Goal: Information Seeking & Learning: Learn about a topic

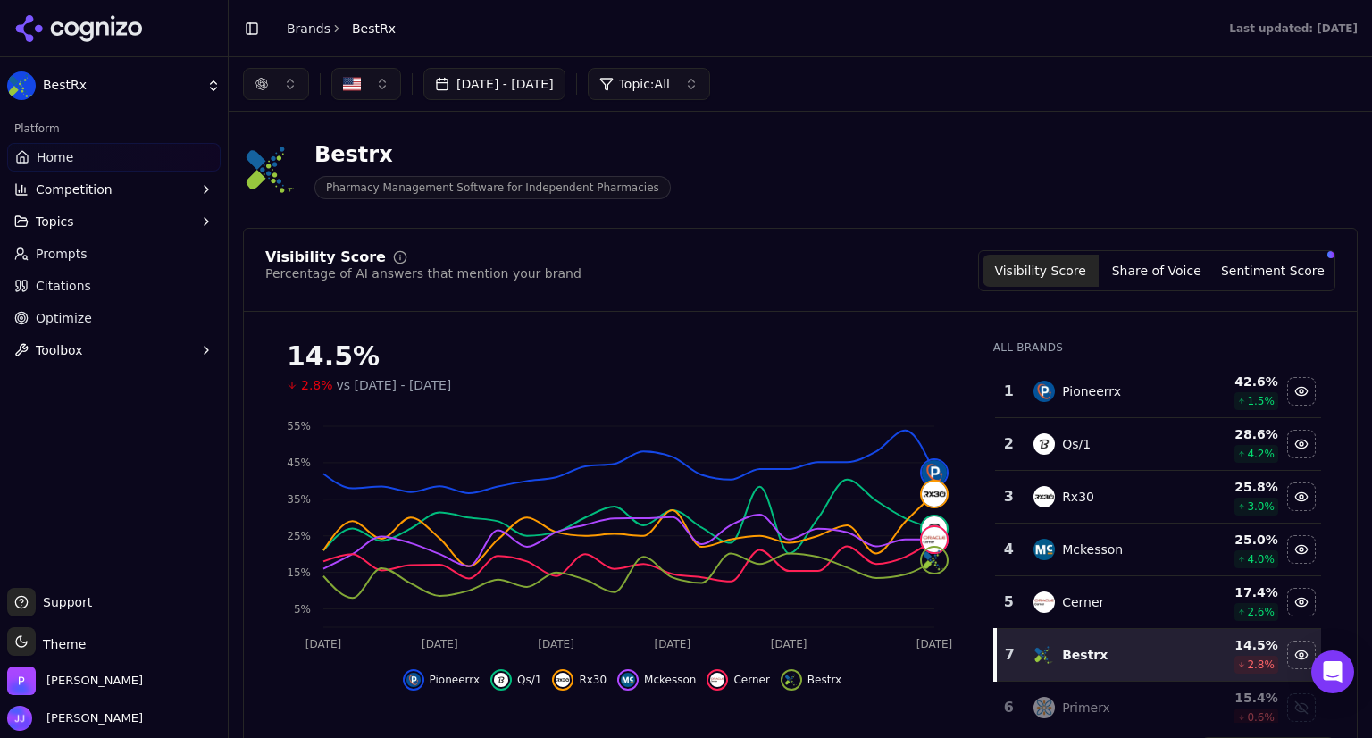
click at [1147, 264] on button "Share of Voice" at bounding box center [1157, 271] width 116 height 32
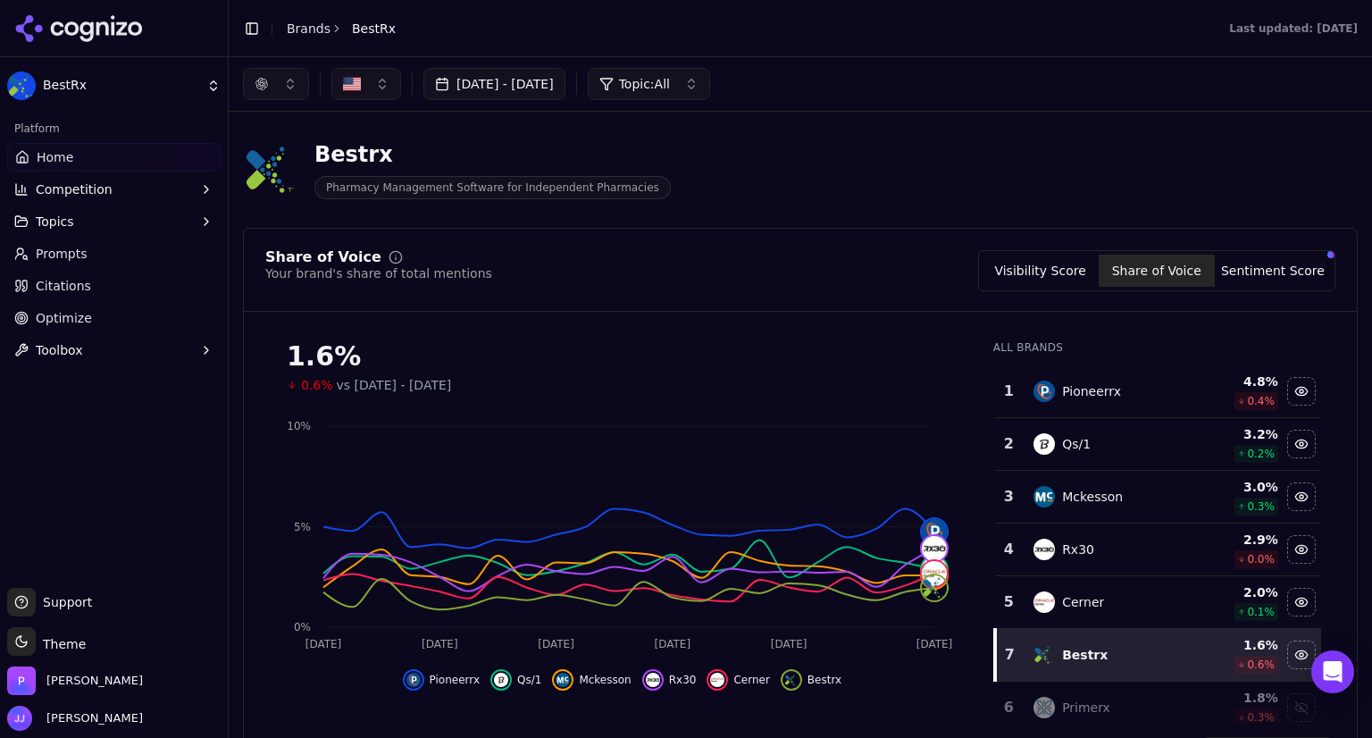
click at [1253, 272] on button "Sentiment Score" at bounding box center [1273, 271] width 116 height 32
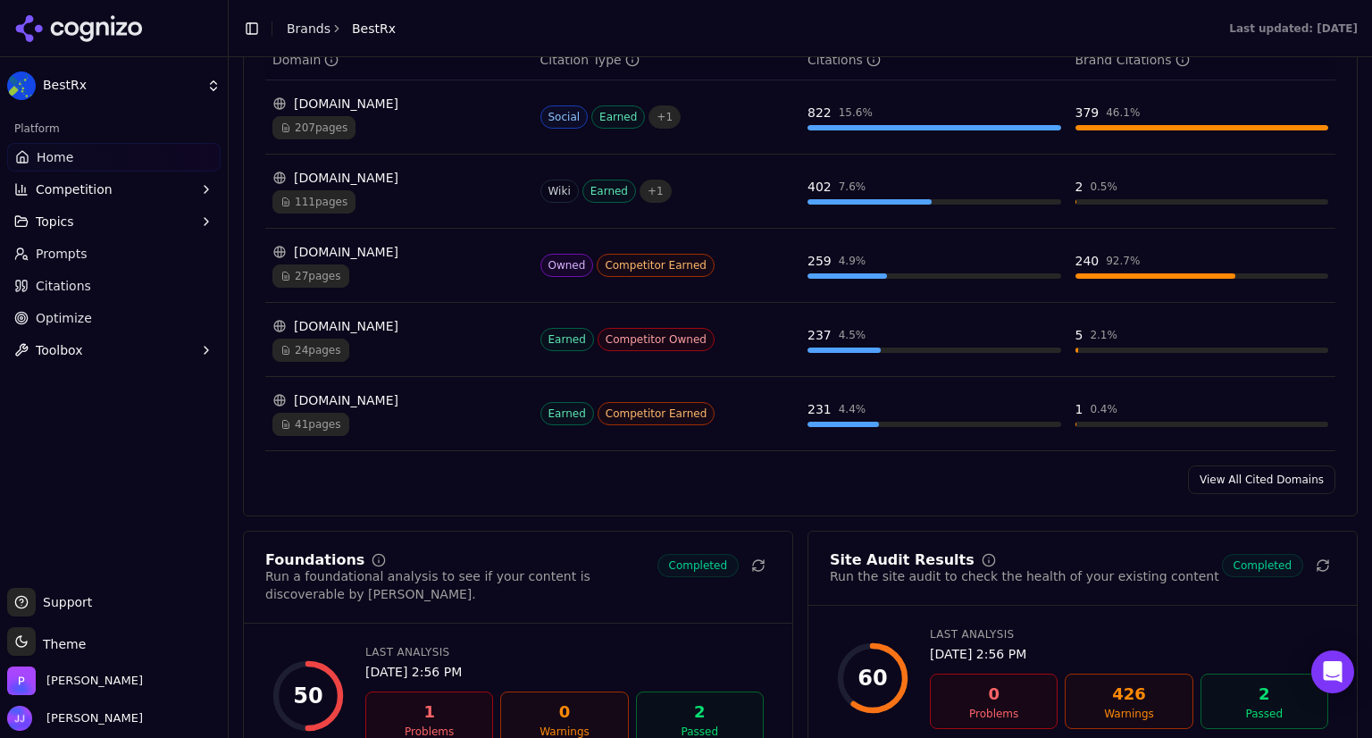
scroll to position [1947, 0]
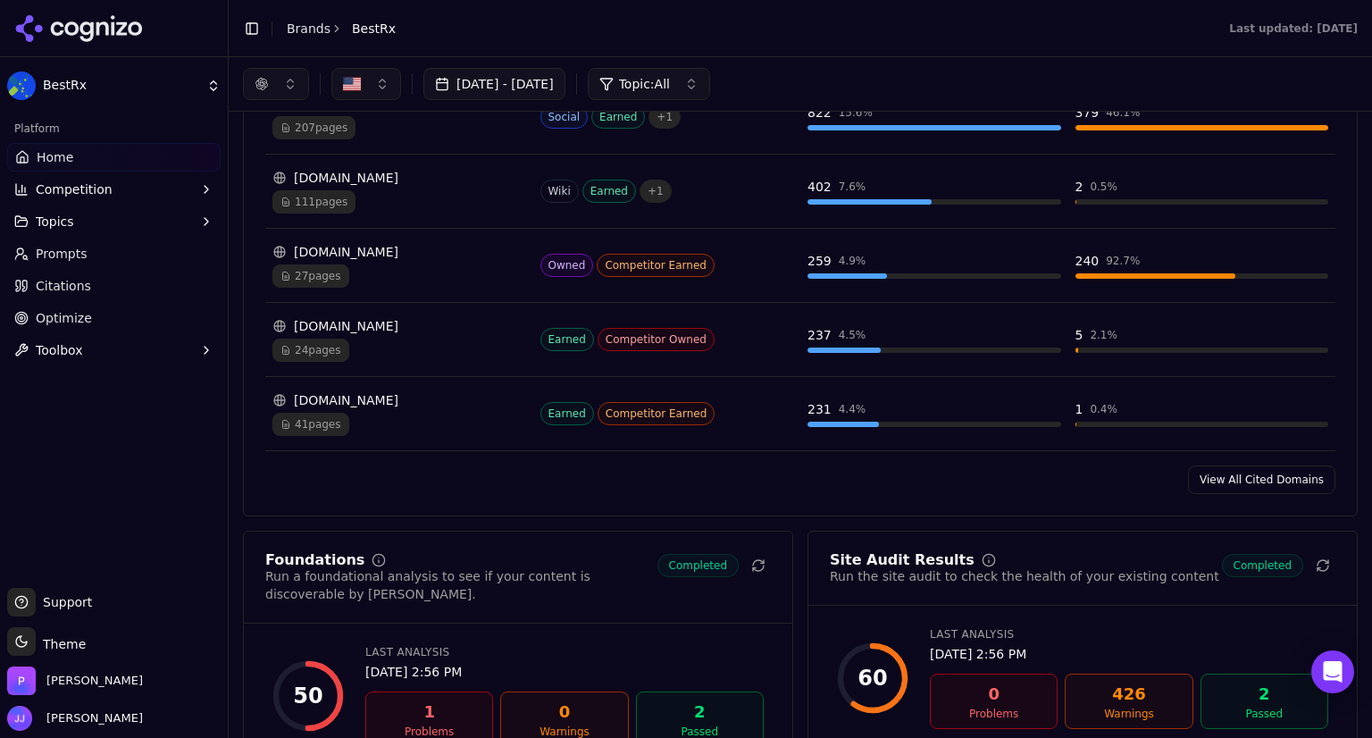
click at [325, 265] on span "27 pages" at bounding box center [310, 275] width 77 height 23
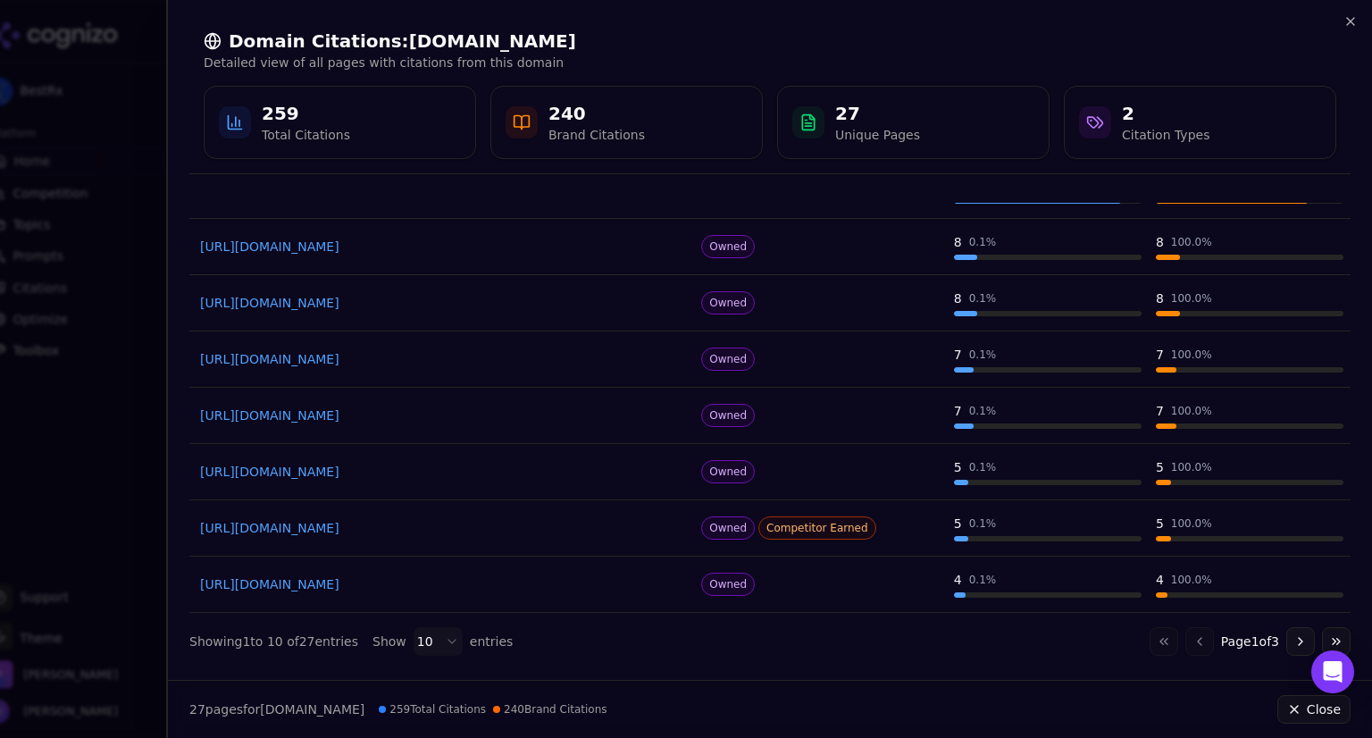
scroll to position [0, 0]
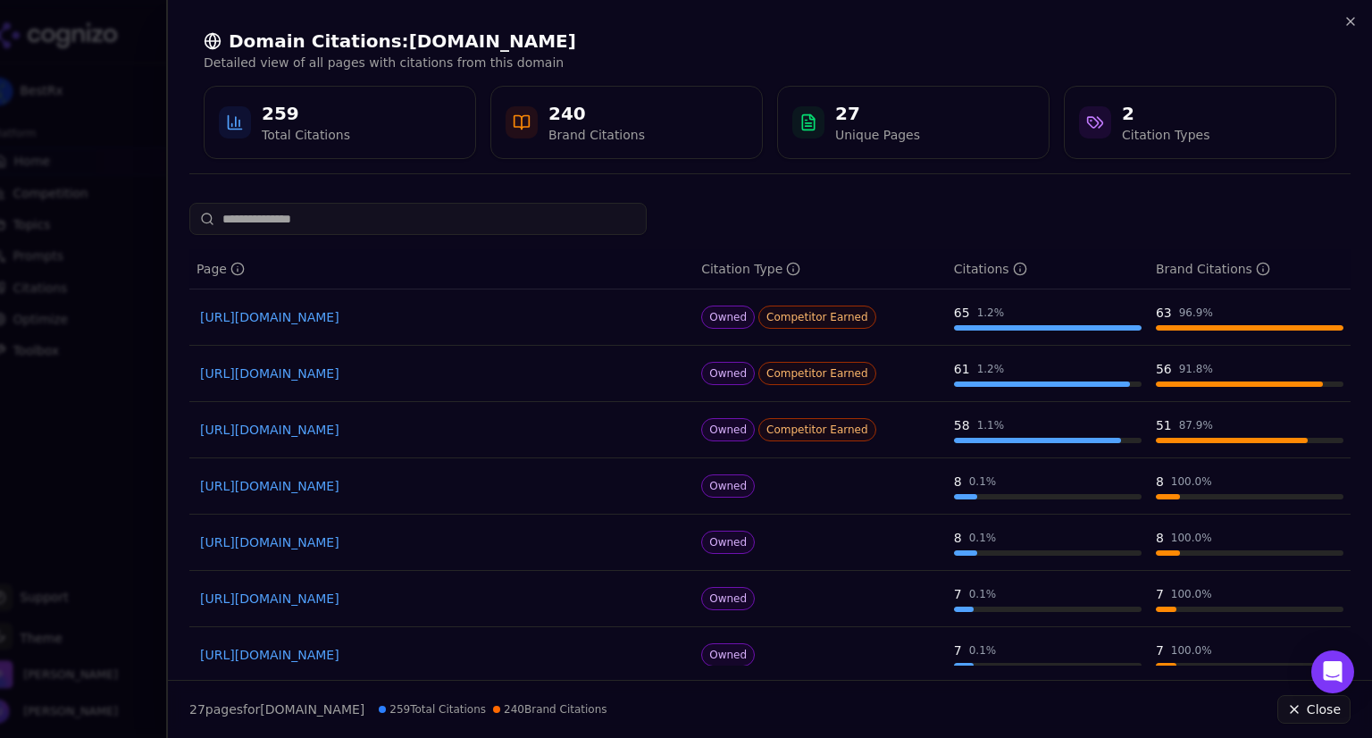
click at [590, 481] on link "[URL][DOMAIN_NAME]" at bounding box center [441, 486] width 483 height 18
click at [622, 489] on link "[URL][DOMAIN_NAME]" at bounding box center [441, 486] width 483 height 18
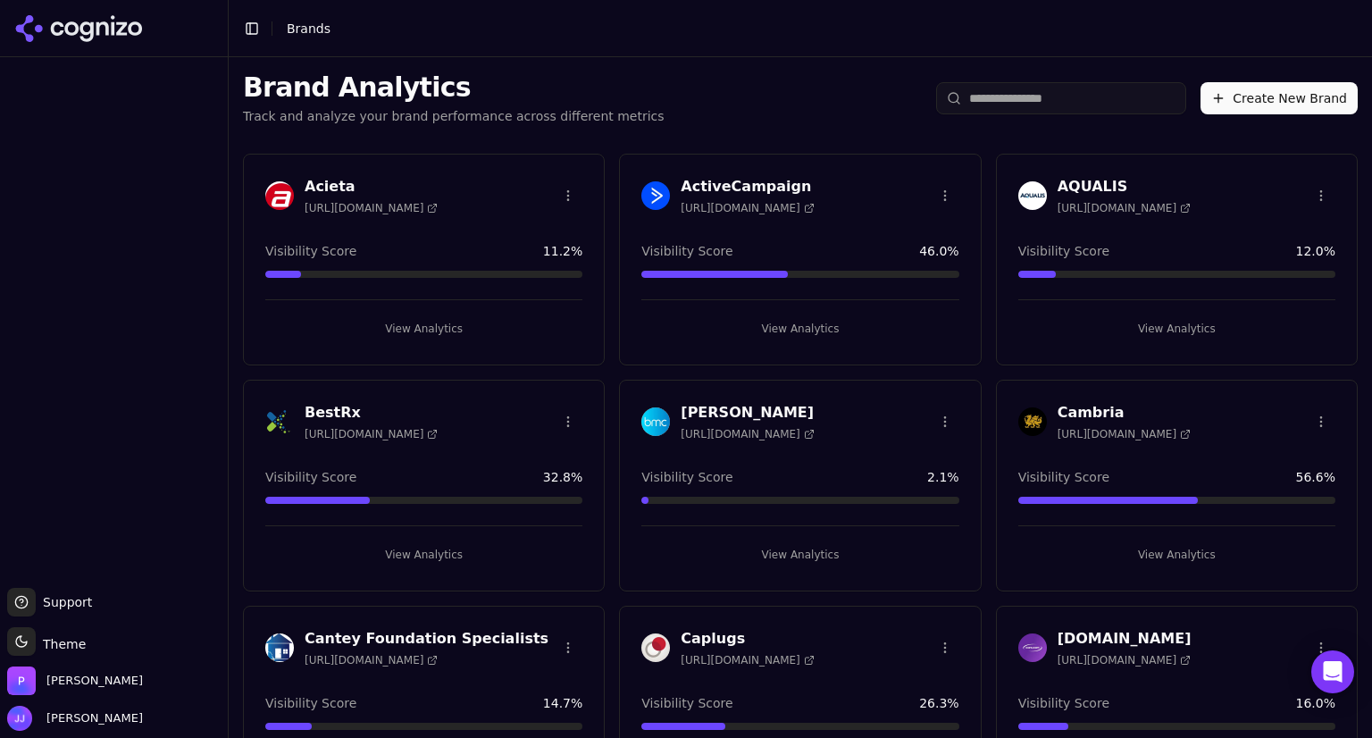
click at [347, 412] on h3 "BestRx" at bounding box center [371, 412] width 133 height 21
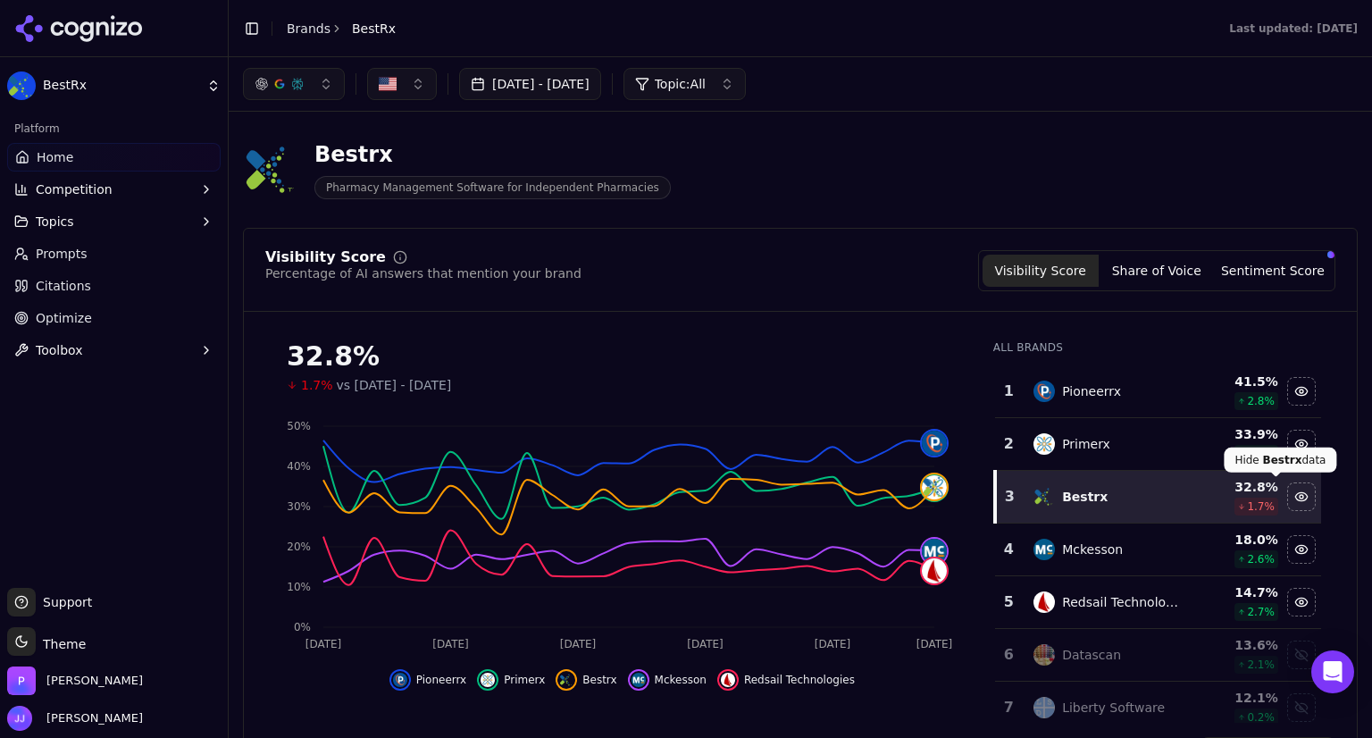
click at [1288, 498] on div "Hide bestrx data" at bounding box center [1301, 496] width 27 height 27
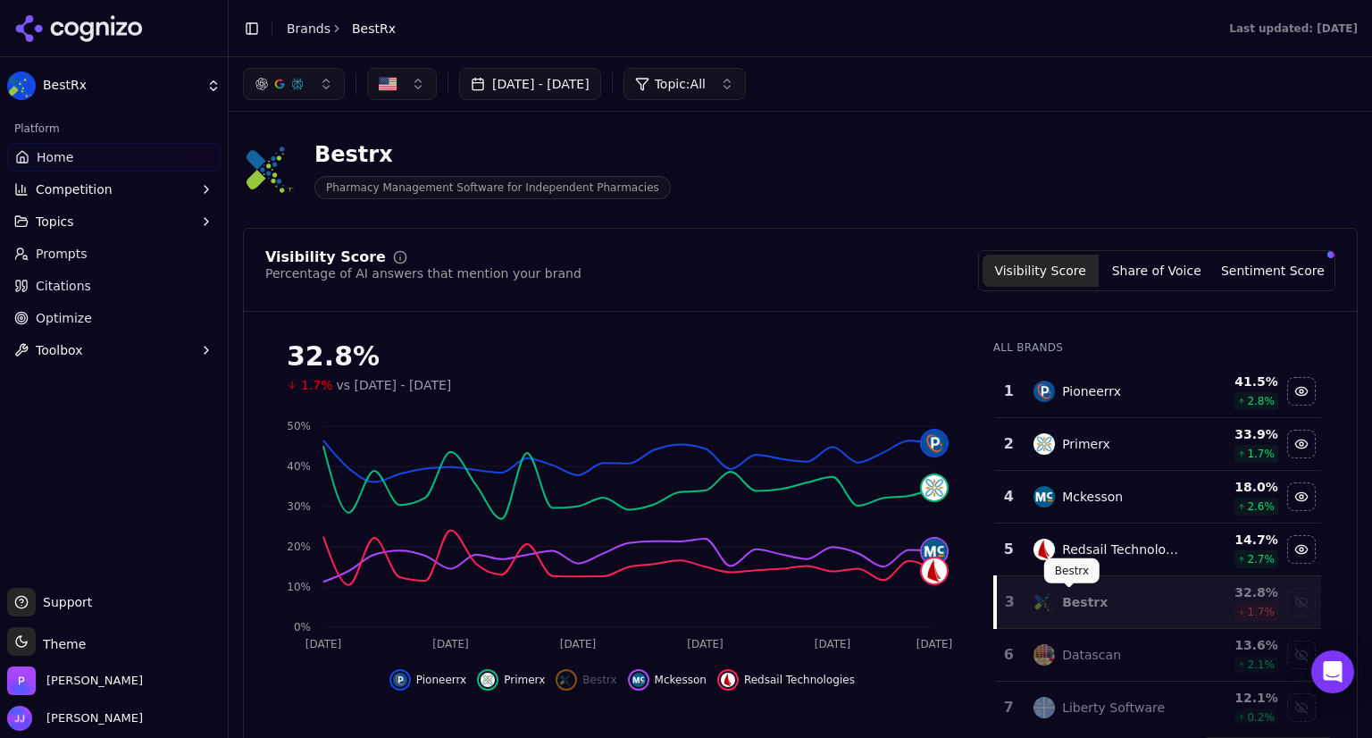
click at [1076, 605] on div "Bestrx" at bounding box center [1085, 602] width 46 height 18
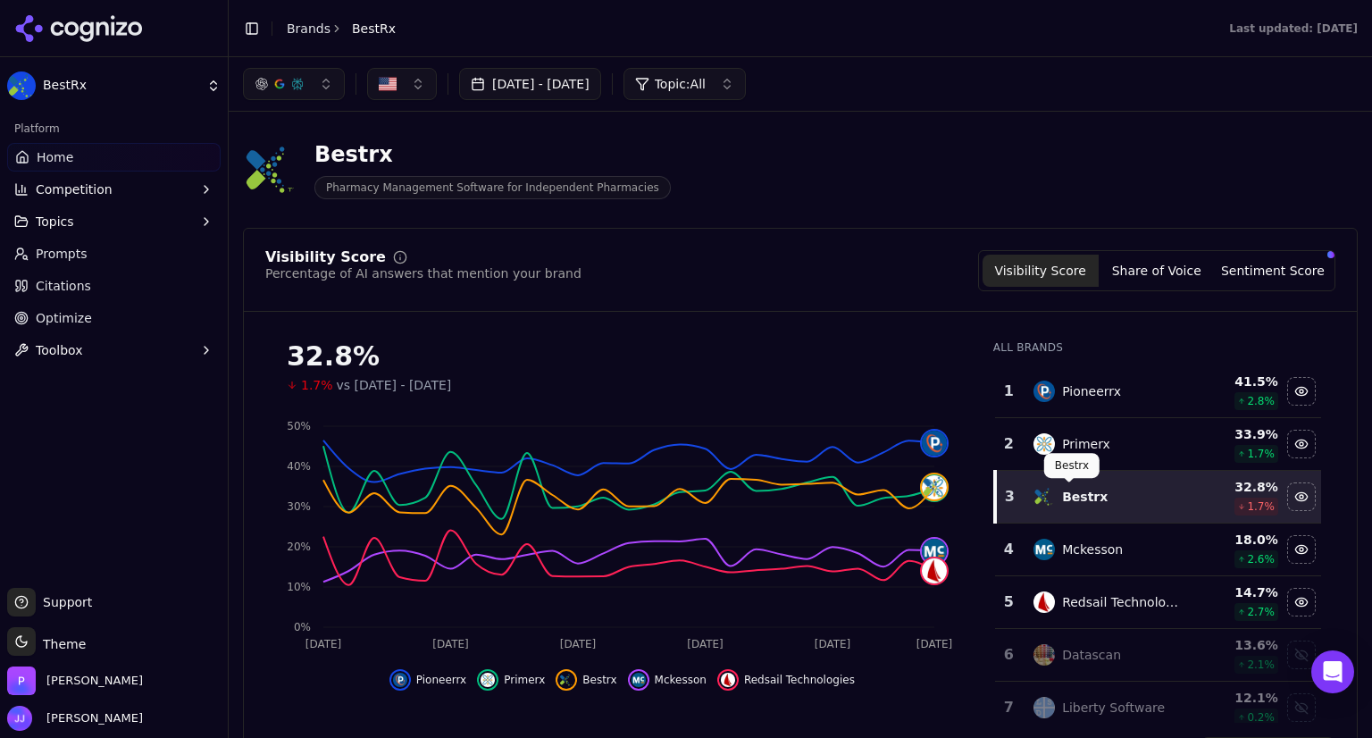
click at [1062, 494] on div "Bestrx" at bounding box center [1085, 497] width 46 height 18
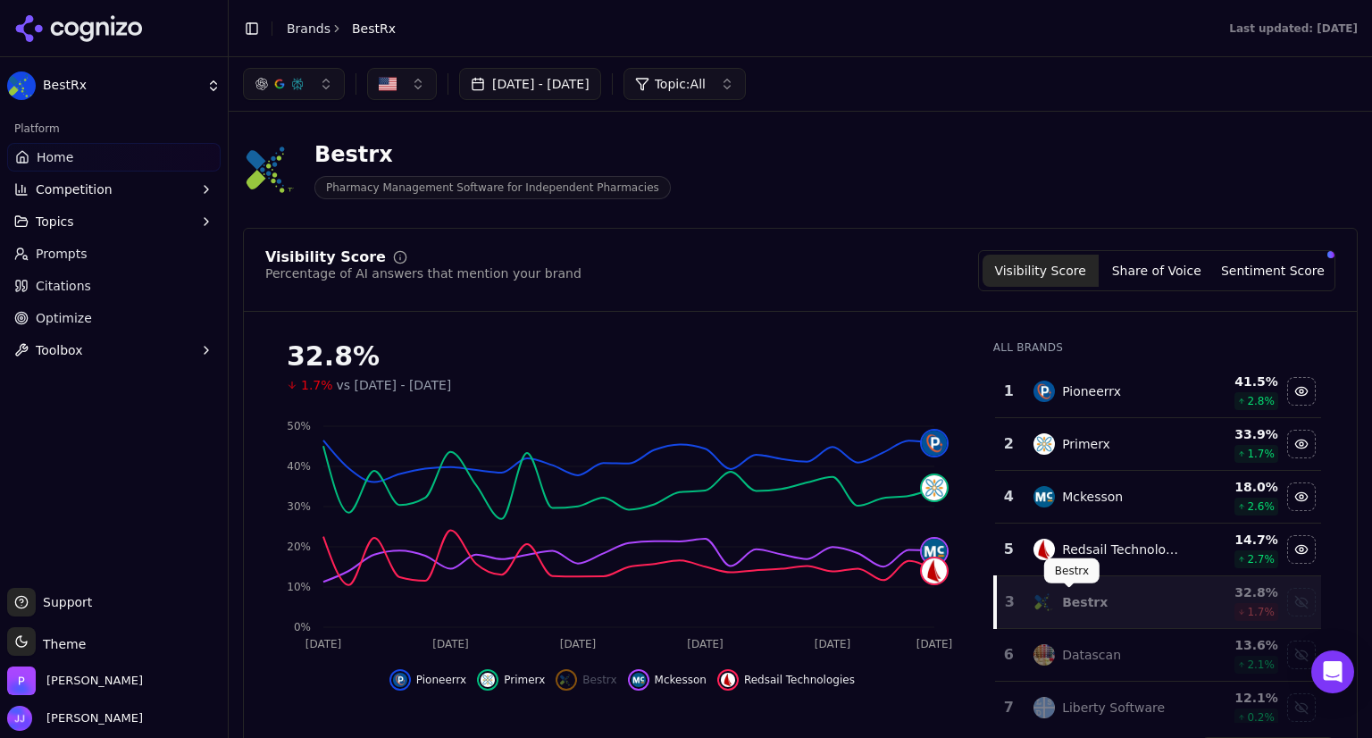
click at [1062, 601] on div "Bestrx" at bounding box center [1085, 602] width 46 height 18
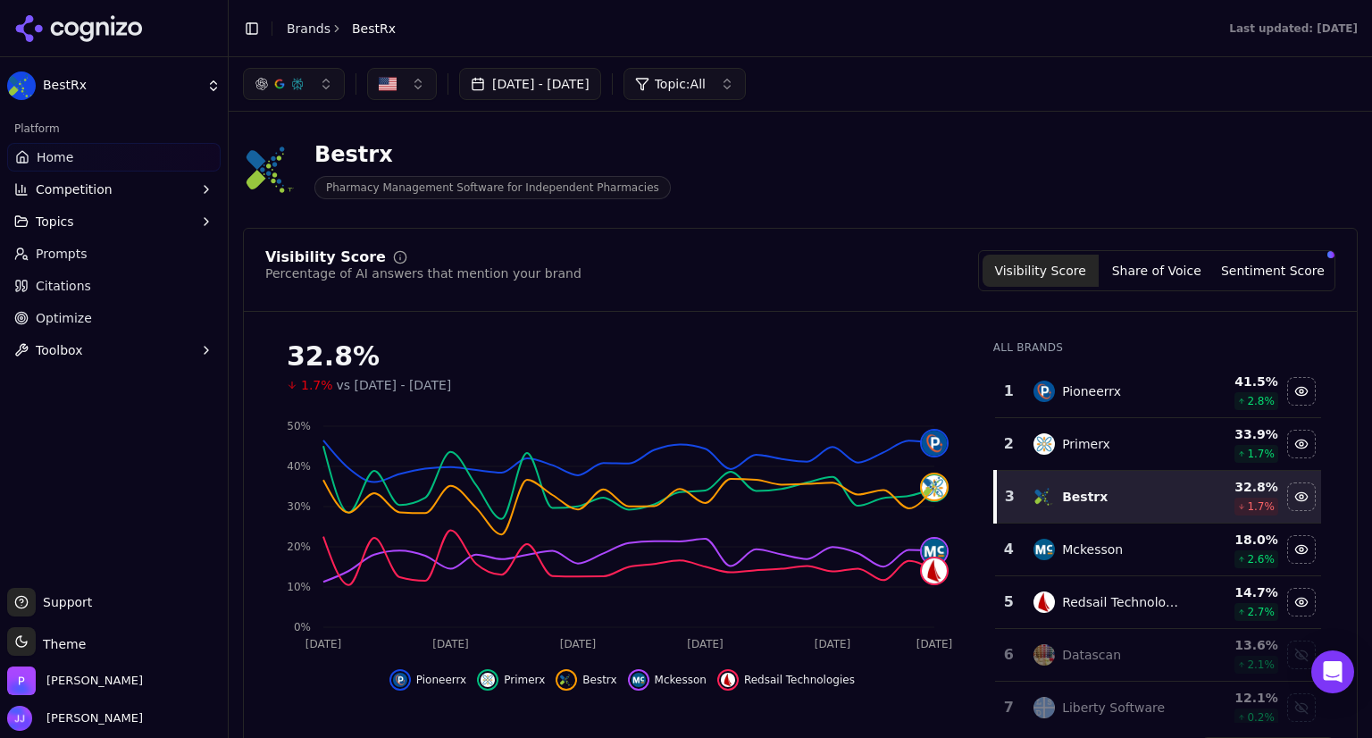
click at [1158, 262] on button "Share of Voice" at bounding box center [1157, 271] width 116 height 32
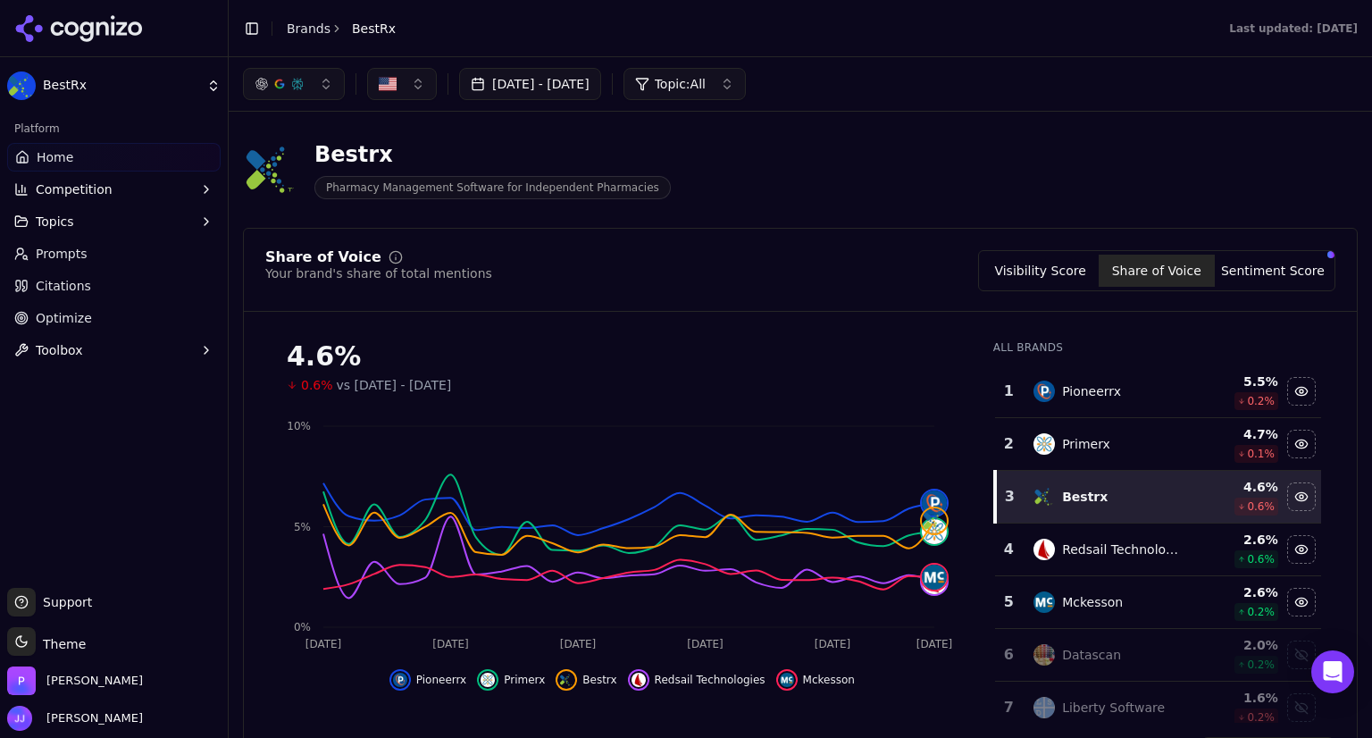
click at [1254, 263] on button "Sentiment Score" at bounding box center [1273, 271] width 116 height 32
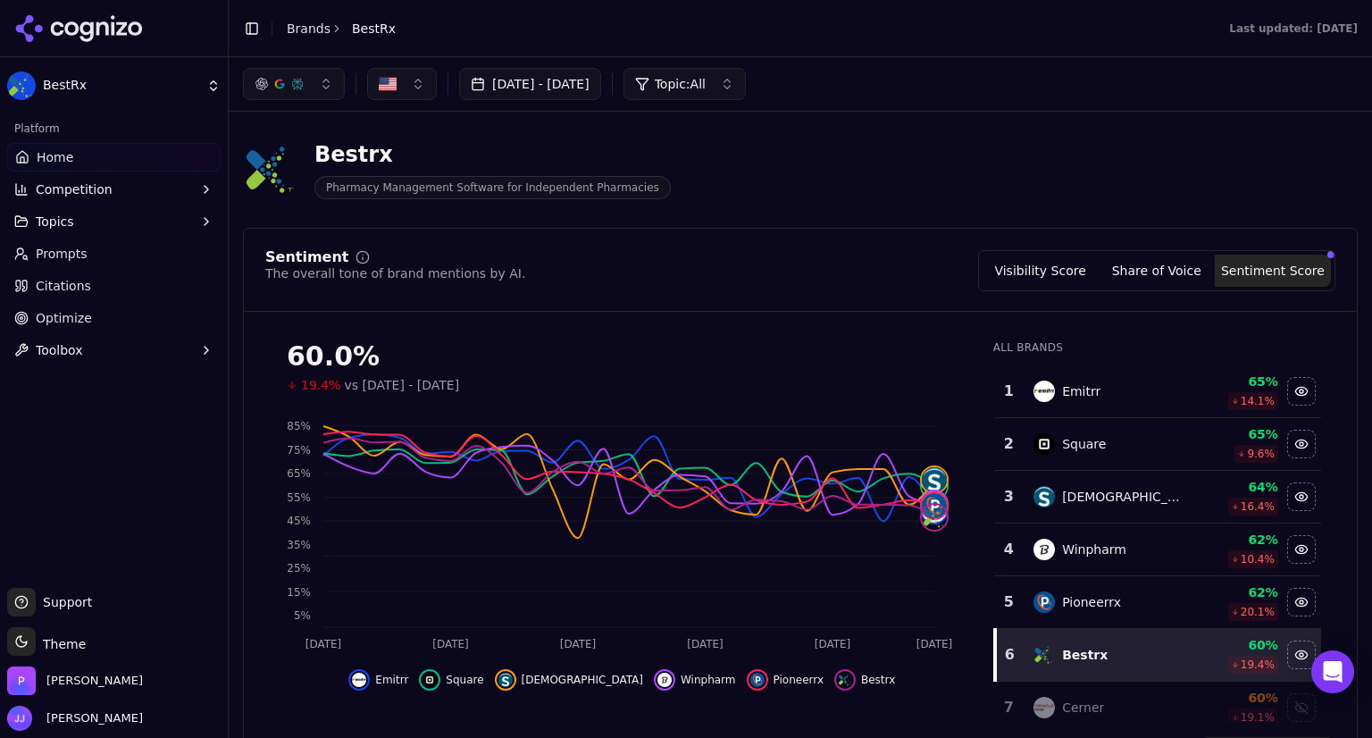
click at [324, 86] on button "button" at bounding box center [294, 84] width 102 height 32
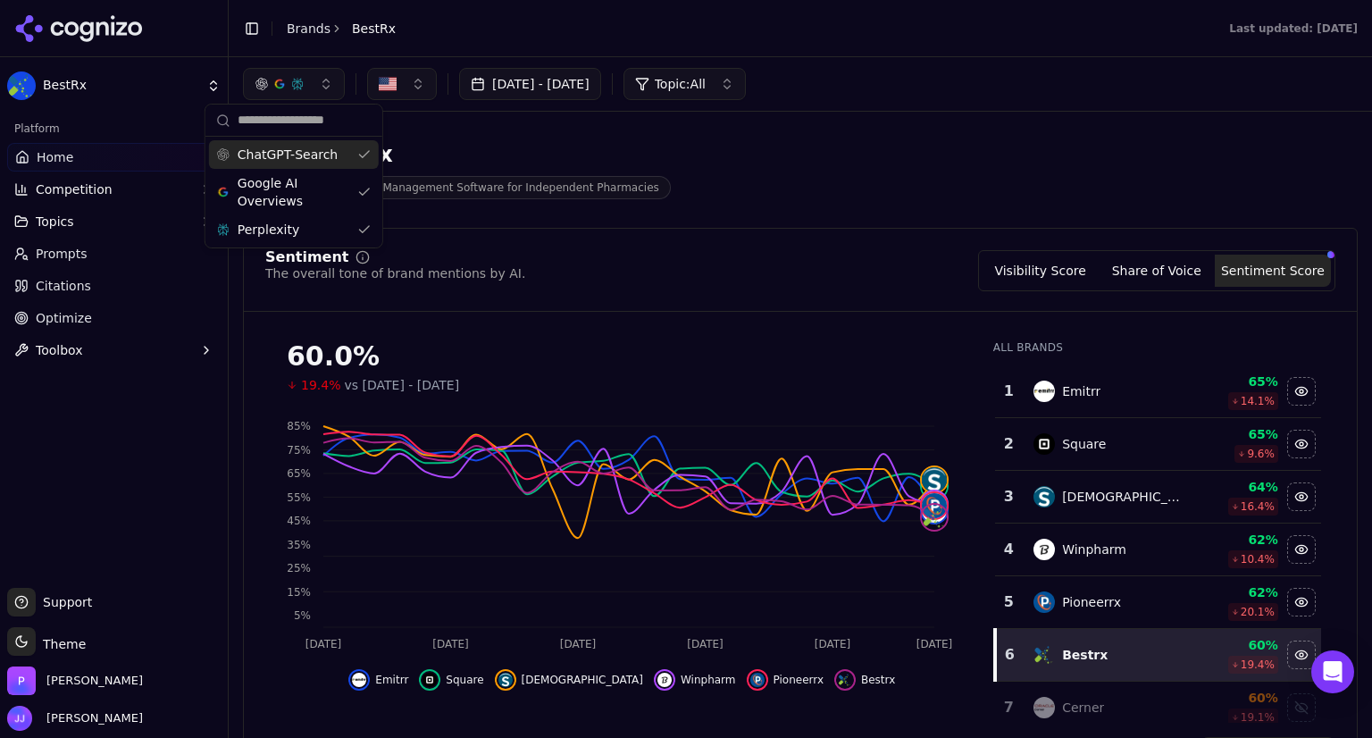
click at [372, 150] on div "ChatGPT-Search" at bounding box center [294, 154] width 170 height 29
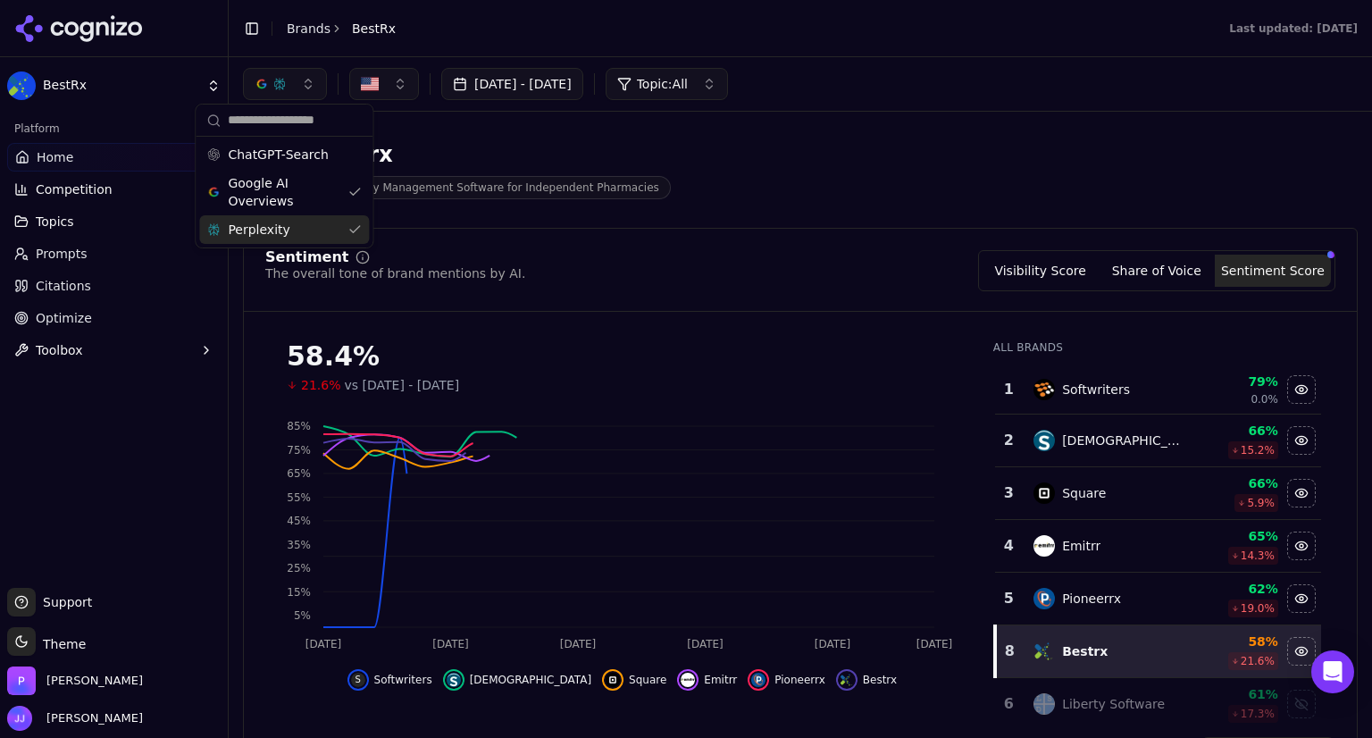
click at [350, 237] on div "Perplexity" at bounding box center [284, 229] width 170 height 29
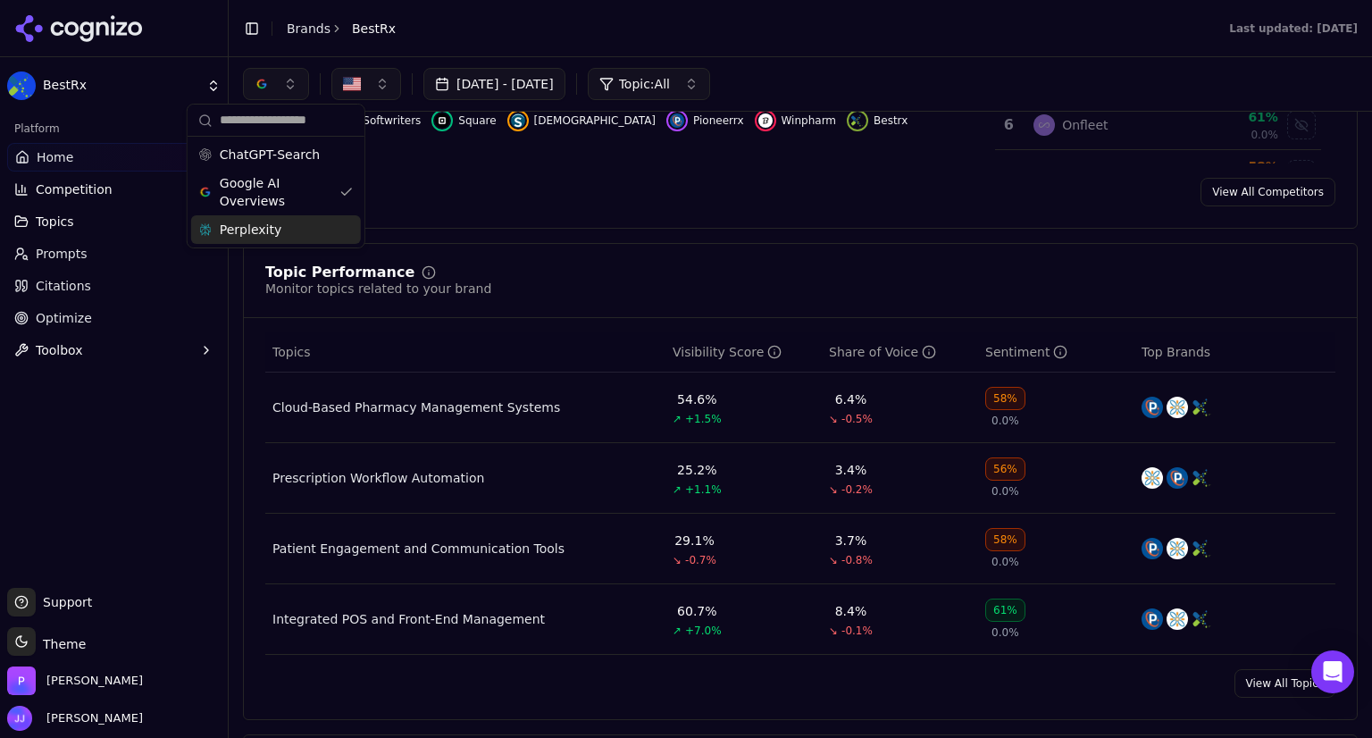
scroll to position [557, 0]
click at [489, 545] on div "Patient Engagement and Communication Tools" at bounding box center [418, 550] width 292 height 18
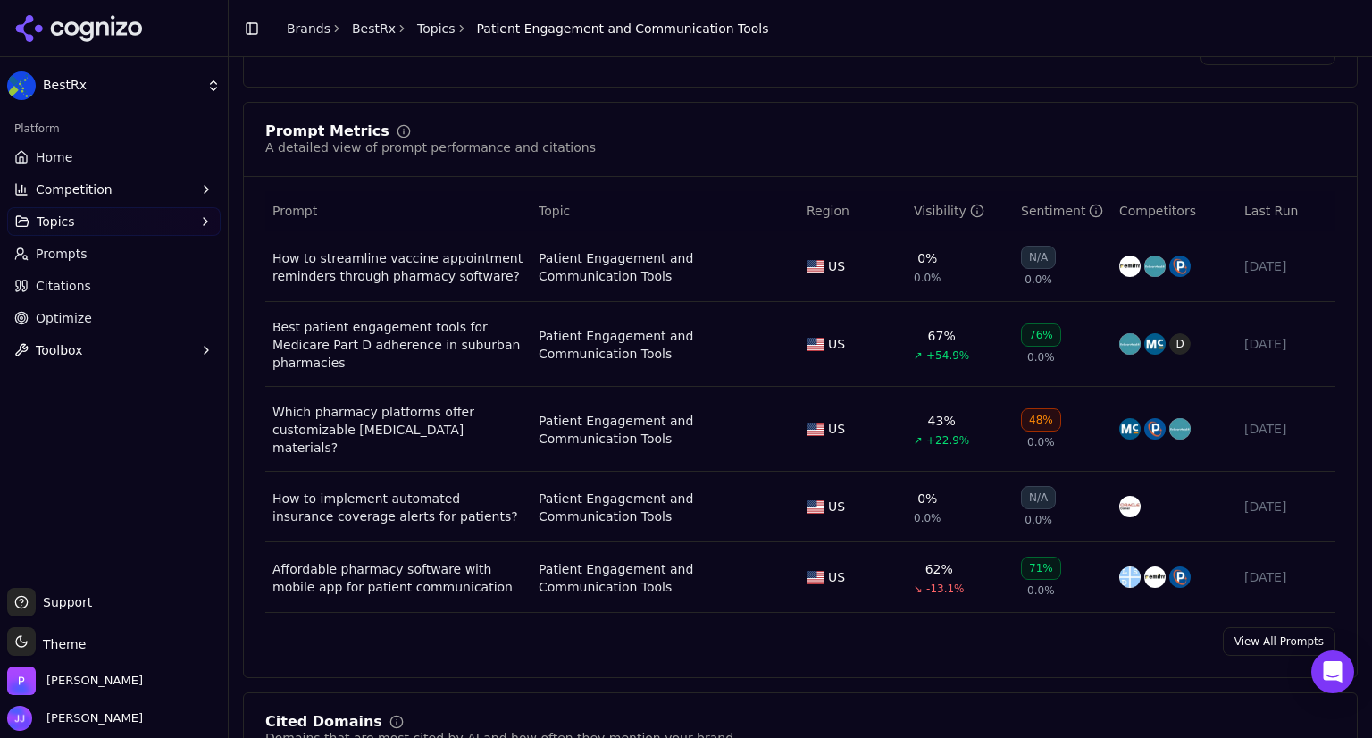
scroll to position [608, 0]
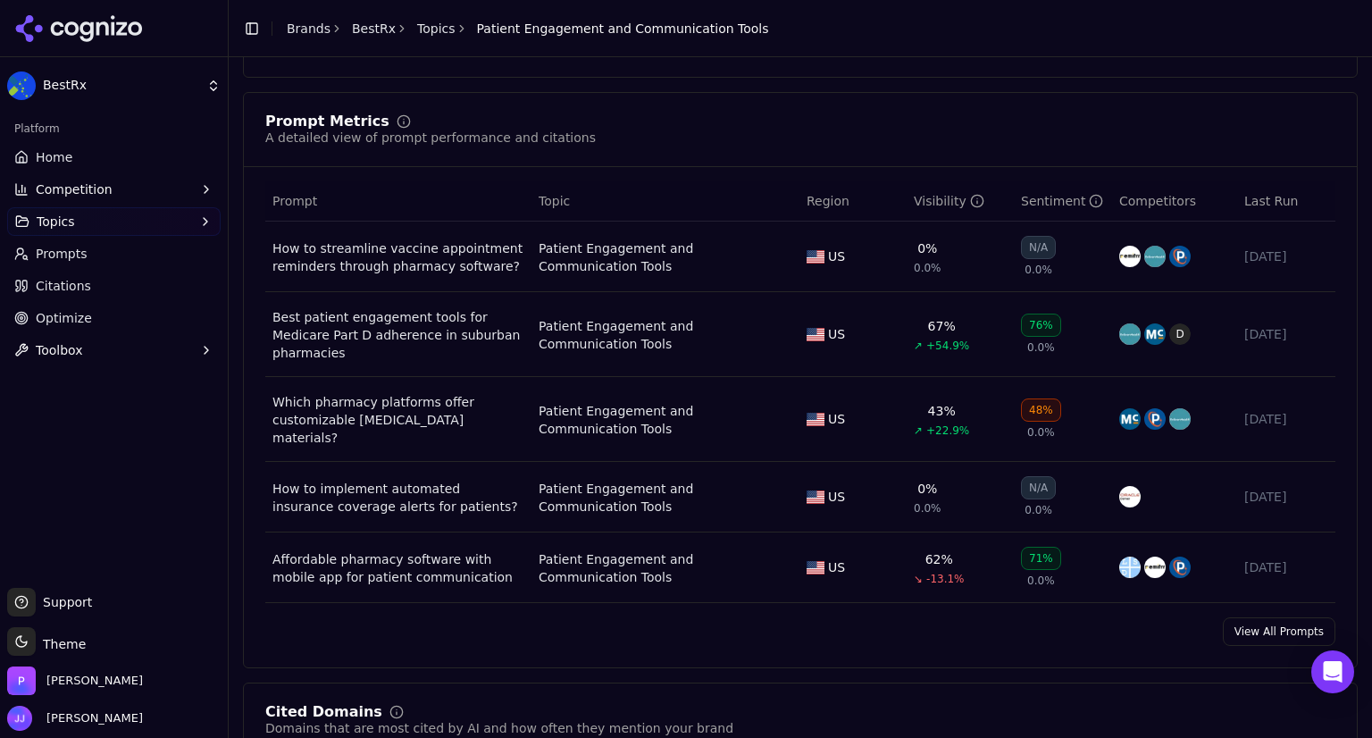
click at [1257, 624] on link "View All Prompts" at bounding box center [1279, 631] width 113 height 29
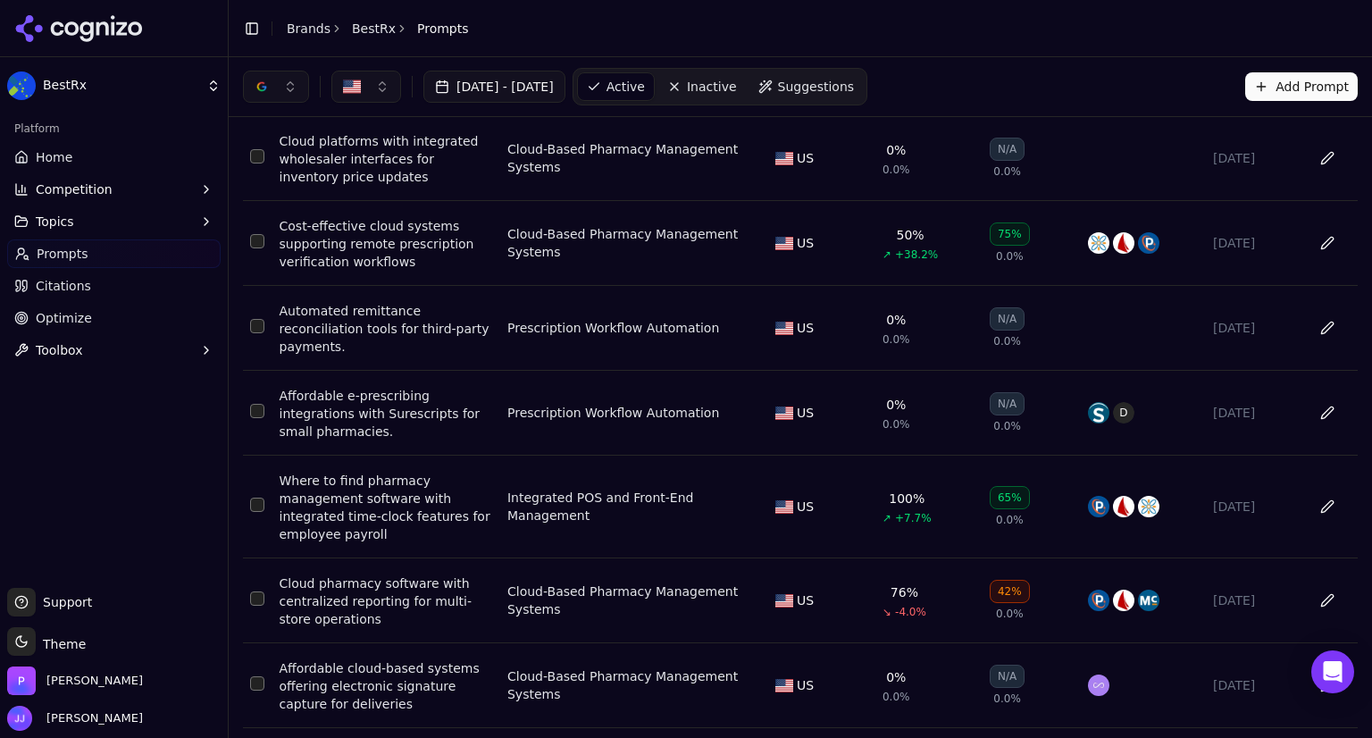
scroll to position [92, 0]
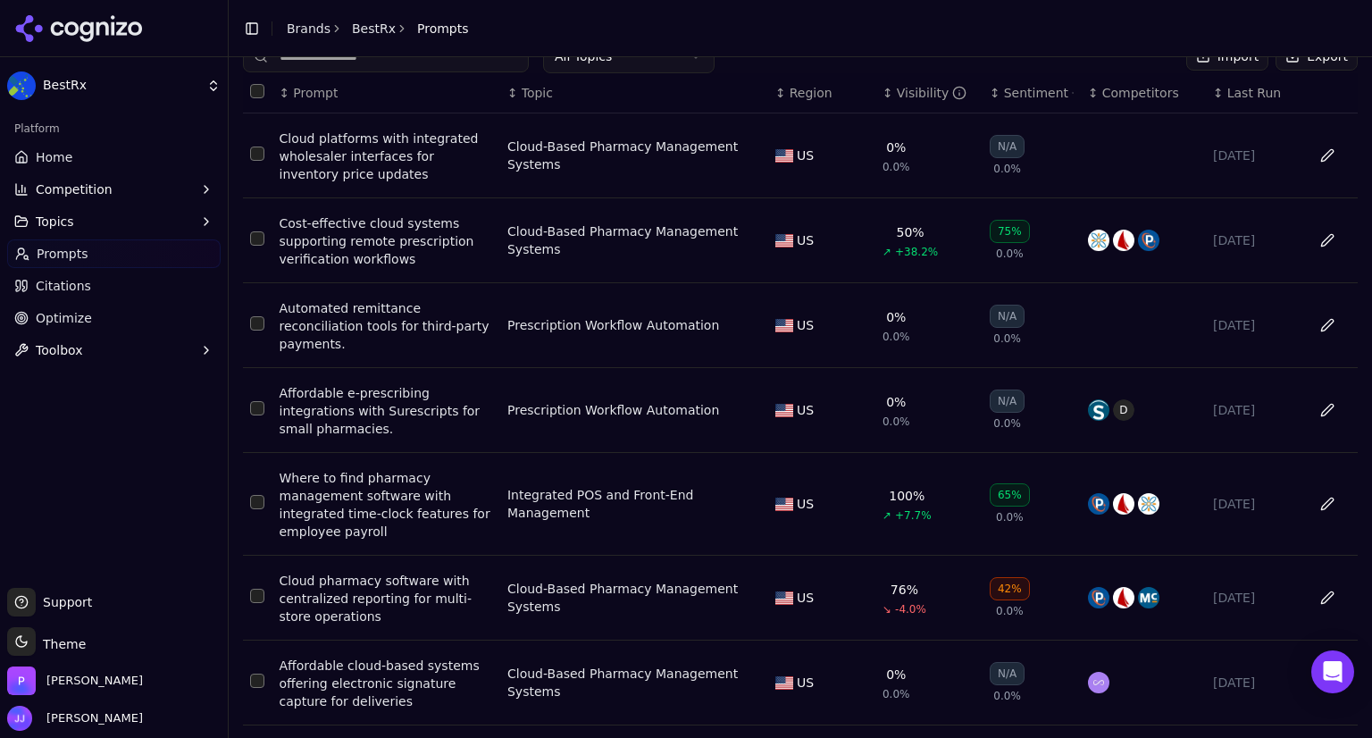
click at [382, 386] on div "Affordable e-prescribing integrations with Surescripts for small pharmacies." at bounding box center [386, 411] width 213 height 54
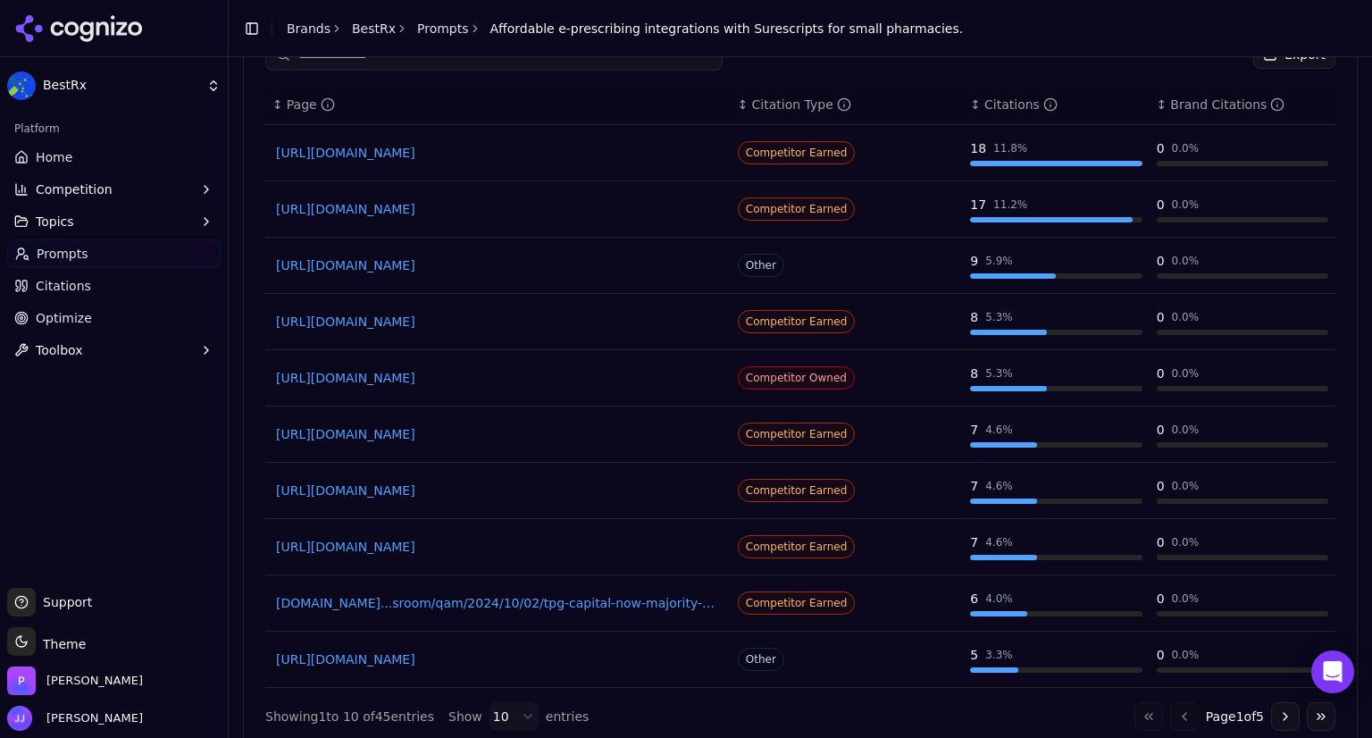
scroll to position [1504, 0]
